Goal: Browse casually: Explore the website without a specific task or goal

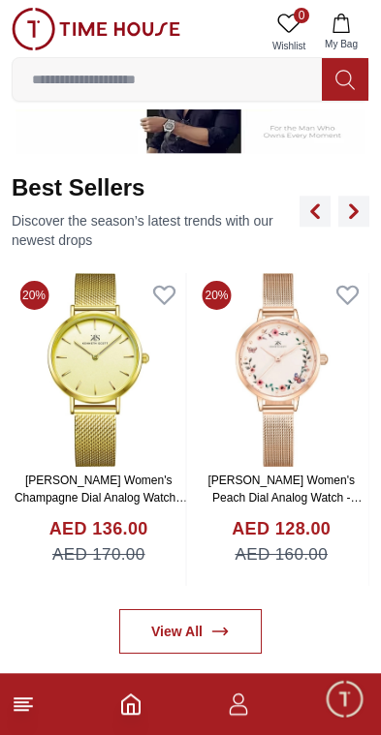
scroll to position [670, 0]
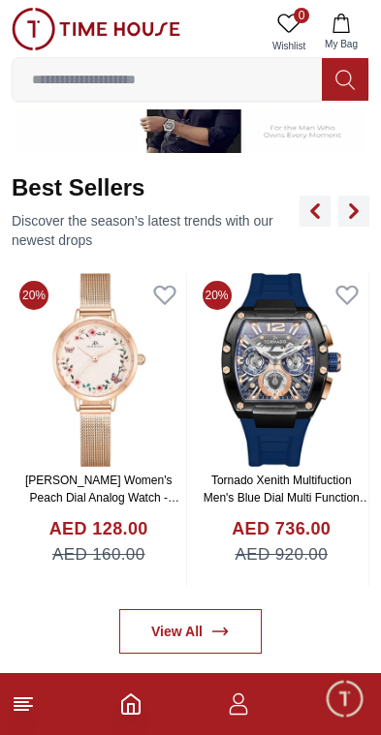
click at [174, 631] on link "View All" at bounding box center [190, 631] width 142 height 45
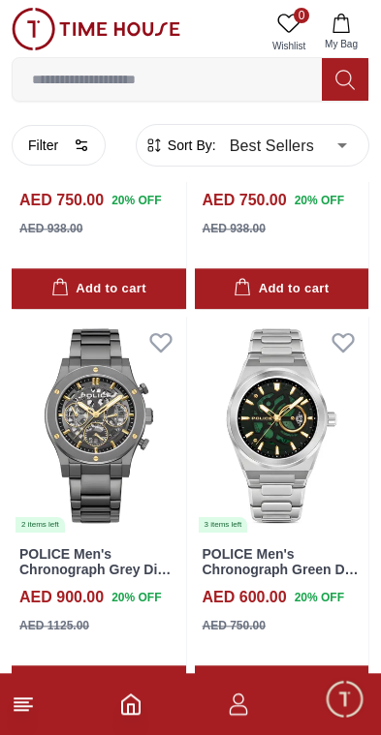
scroll to position [2302, 0]
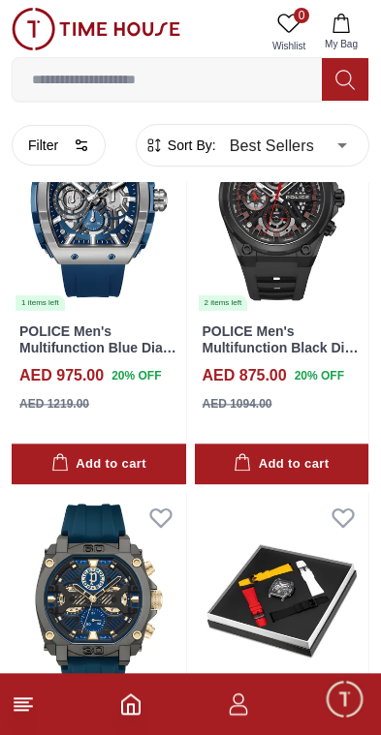
scroll to position [4147, 0]
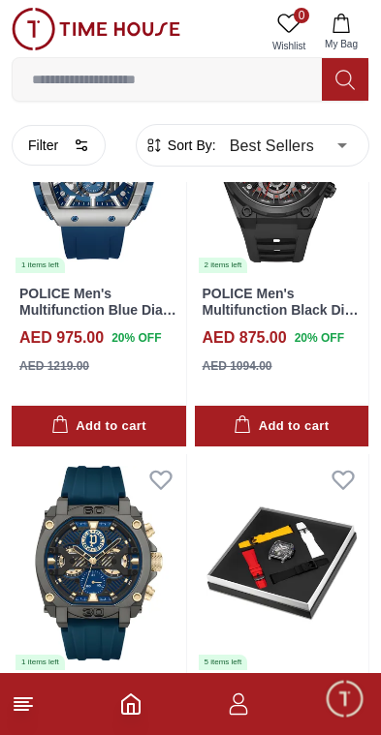
click at [32, 708] on icon at bounding box center [23, 704] width 23 height 23
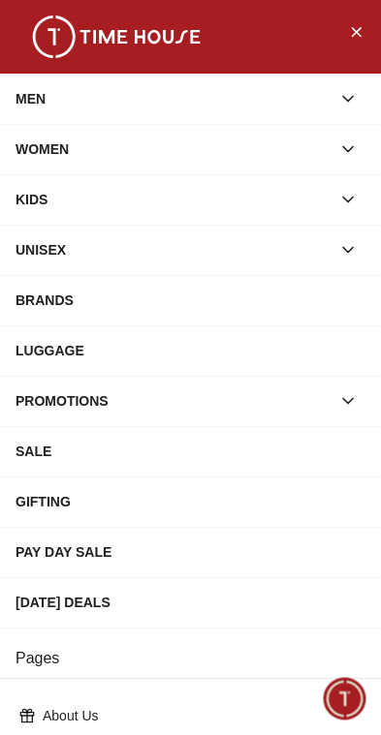
click at [77, 416] on div "PROMOTIONS" at bounding box center [172, 401] width 315 height 35
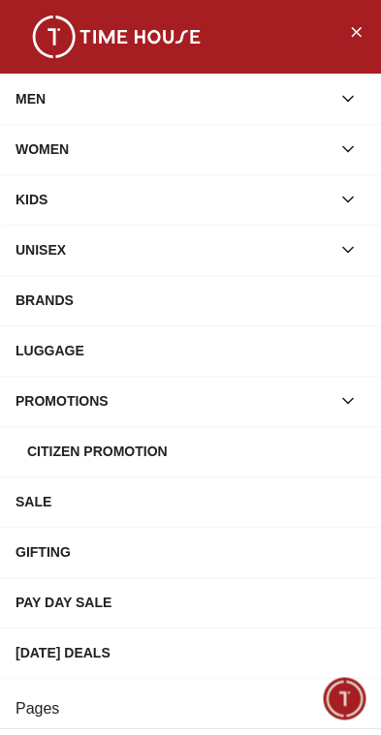
click at [71, 462] on div "Citizen Promotion" at bounding box center [196, 451] width 338 height 35
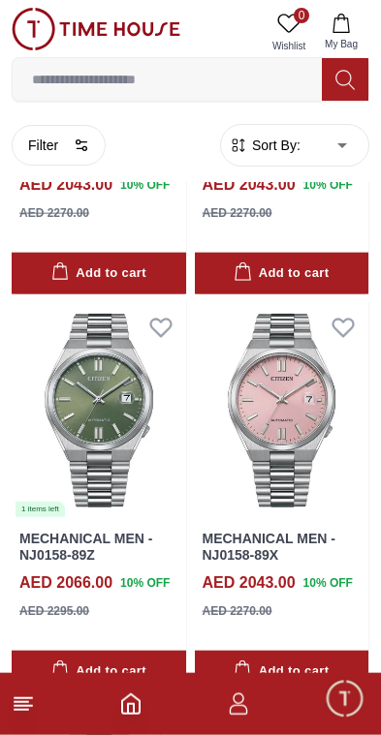
scroll to position [708, 0]
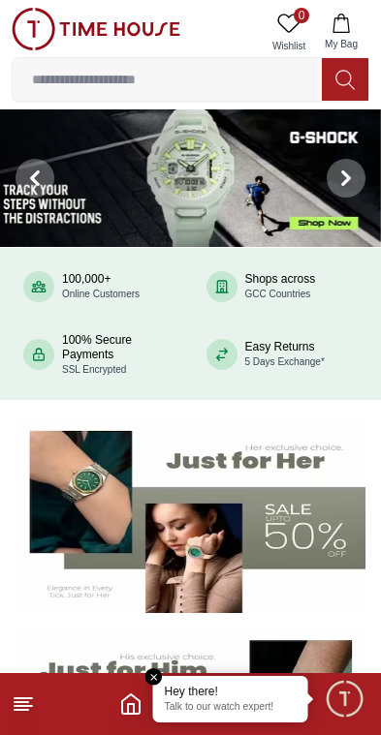
click at [103, 521] on img at bounding box center [190, 516] width 350 height 195
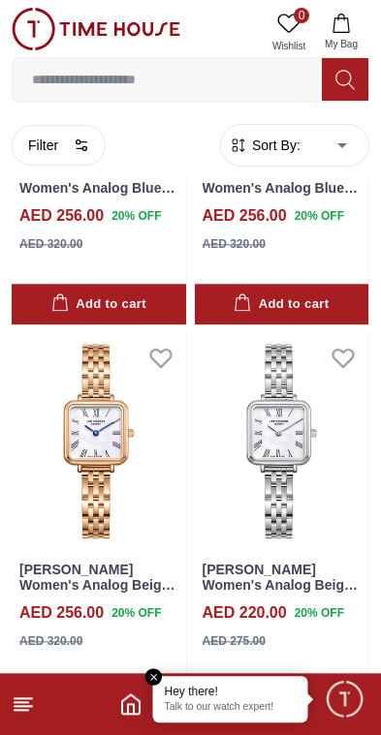
scroll to position [2285, 0]
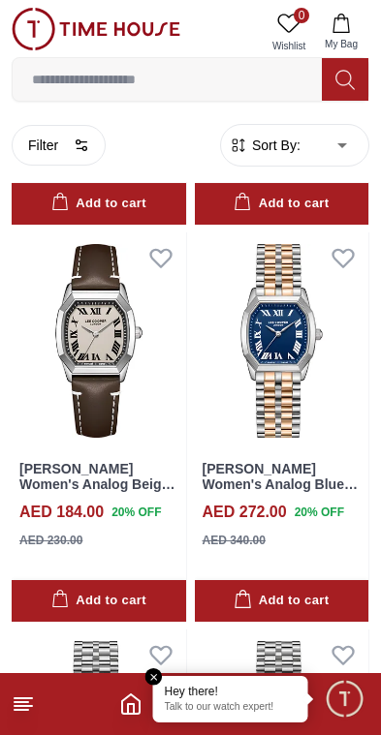
scroll to position [6361, 0]
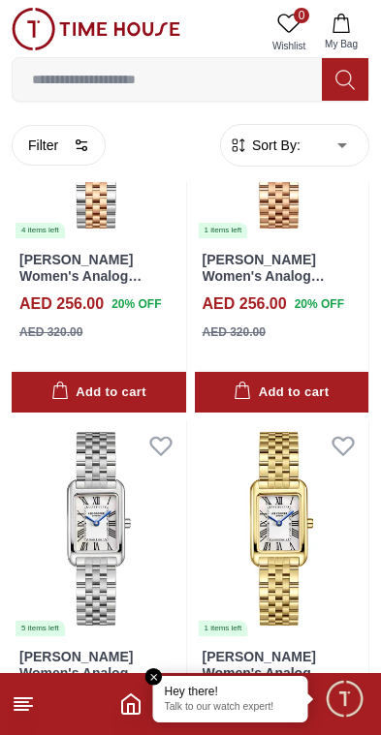
scroll to position [10943, 0]
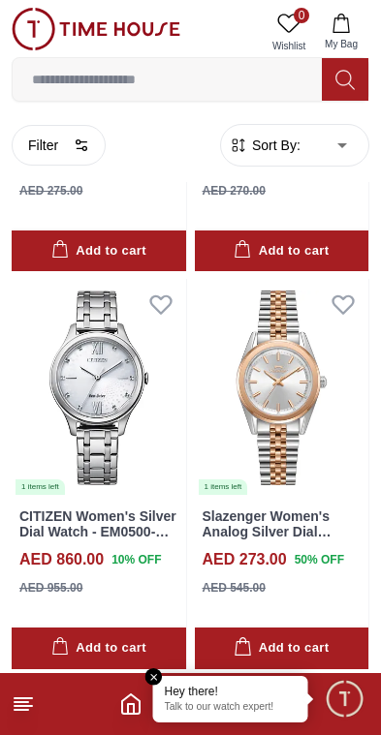
scroll to position [15056, 0]
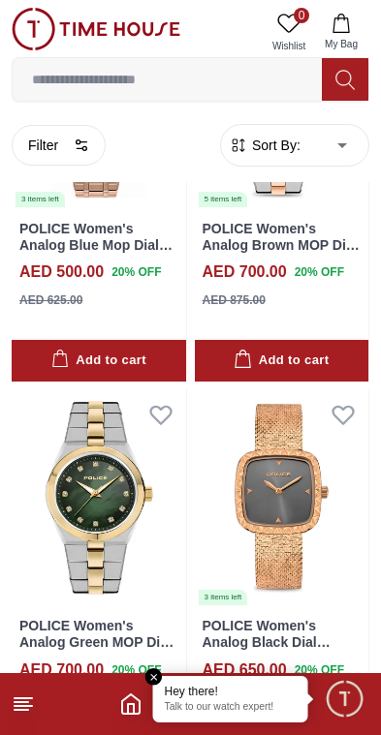
scroll to position [18524, 0]
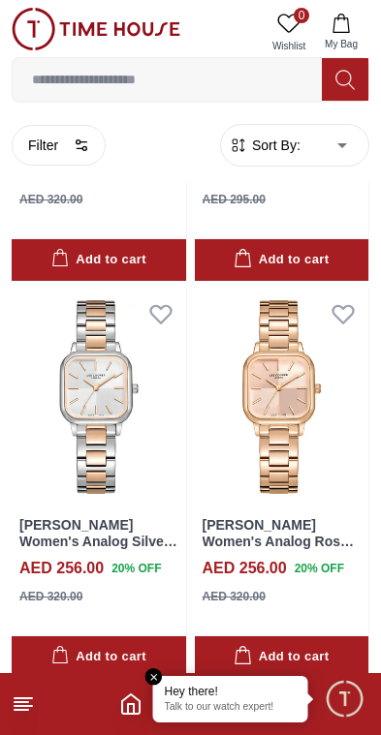
scroll to position [22202, 0]
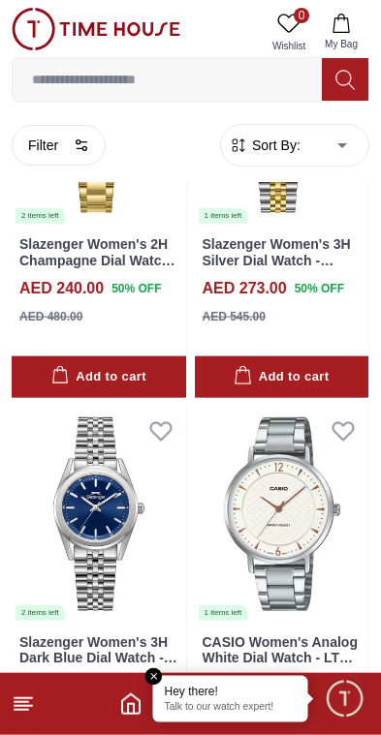
scroll to position [26859, 0]
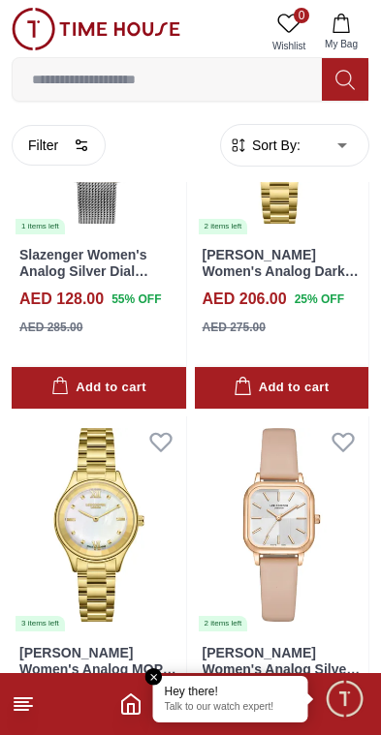
scroll to position [30999, 0]
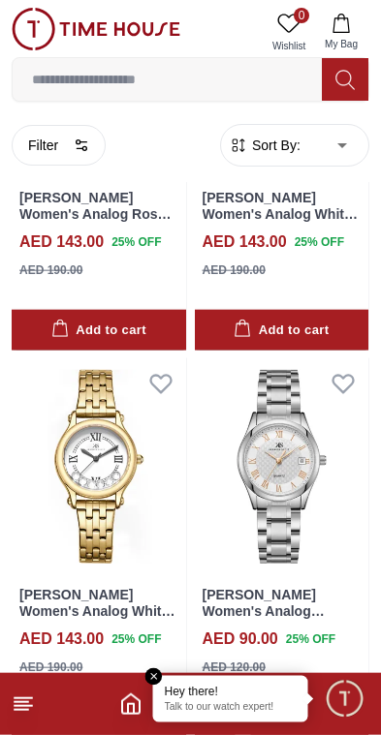
scroll to position [34455, 0]
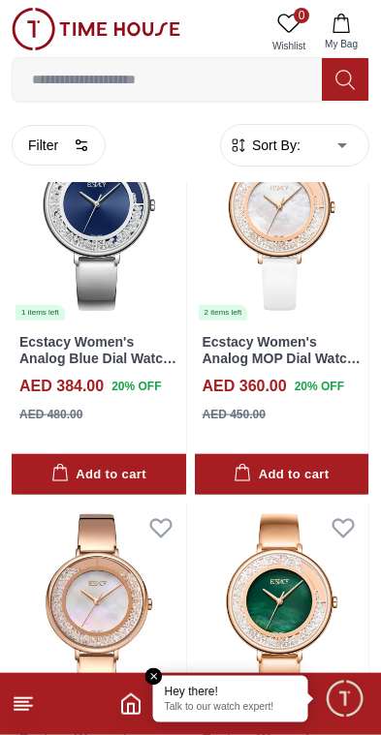
scroll to position [38289, 0]
